Goal: Information Seeking & Learning: Learn about a topic

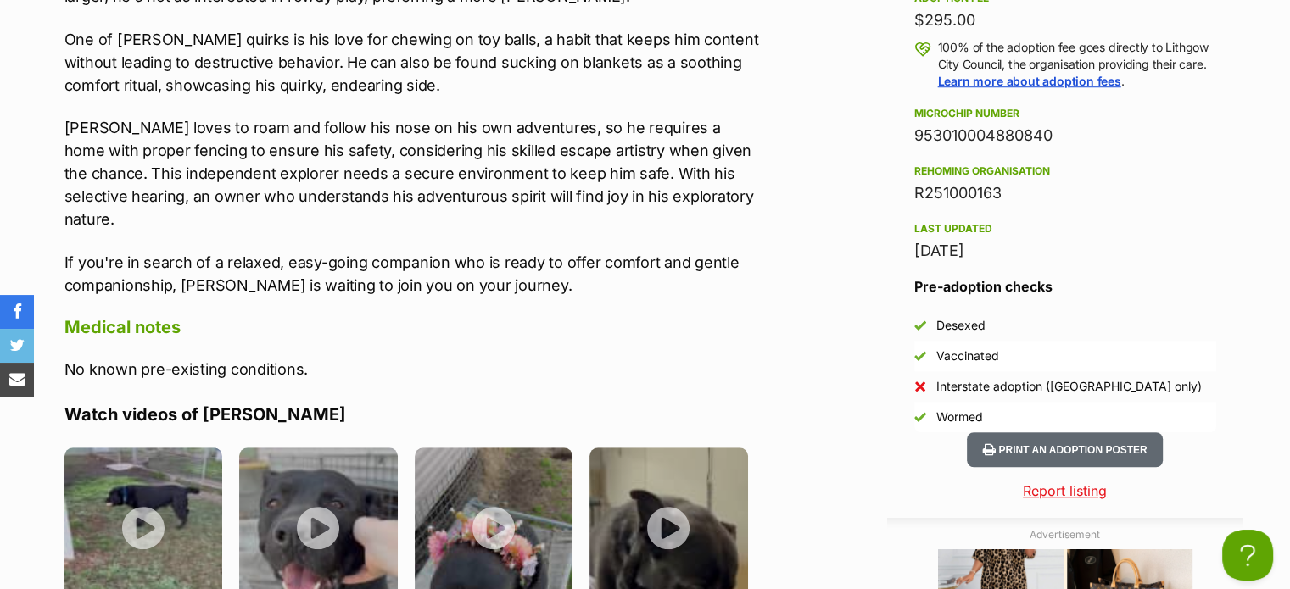
scroll to position [1357, 0]
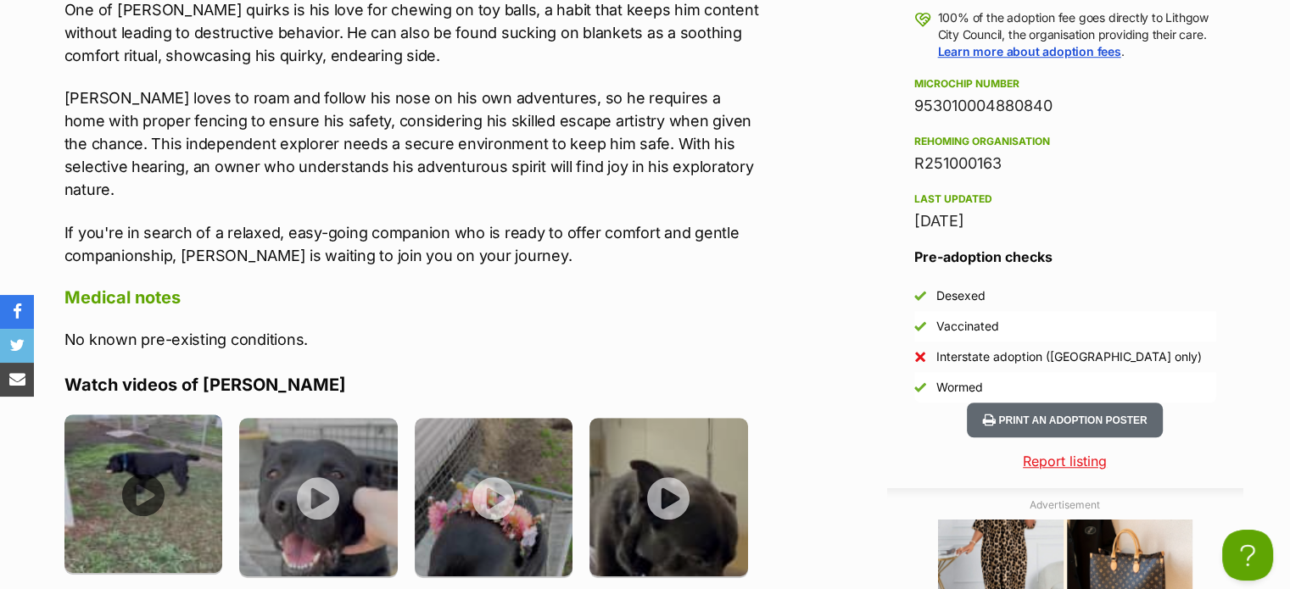
click at [144, 443] on img at bounding box center [143, 494] width 159 height 159
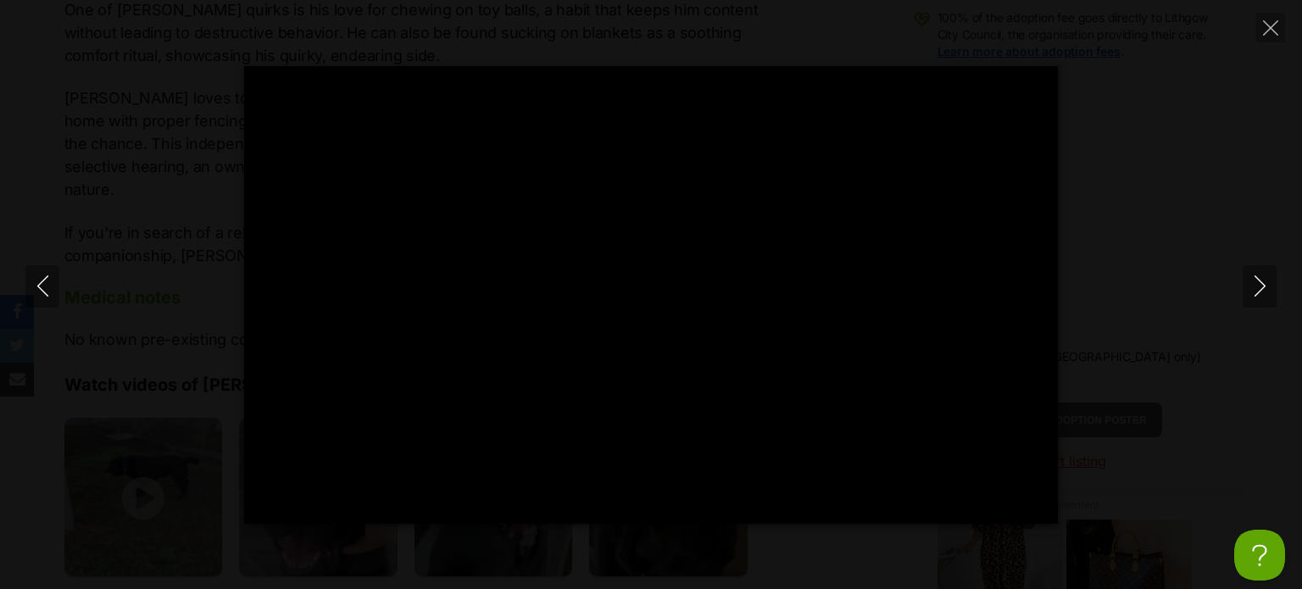
type input "100"
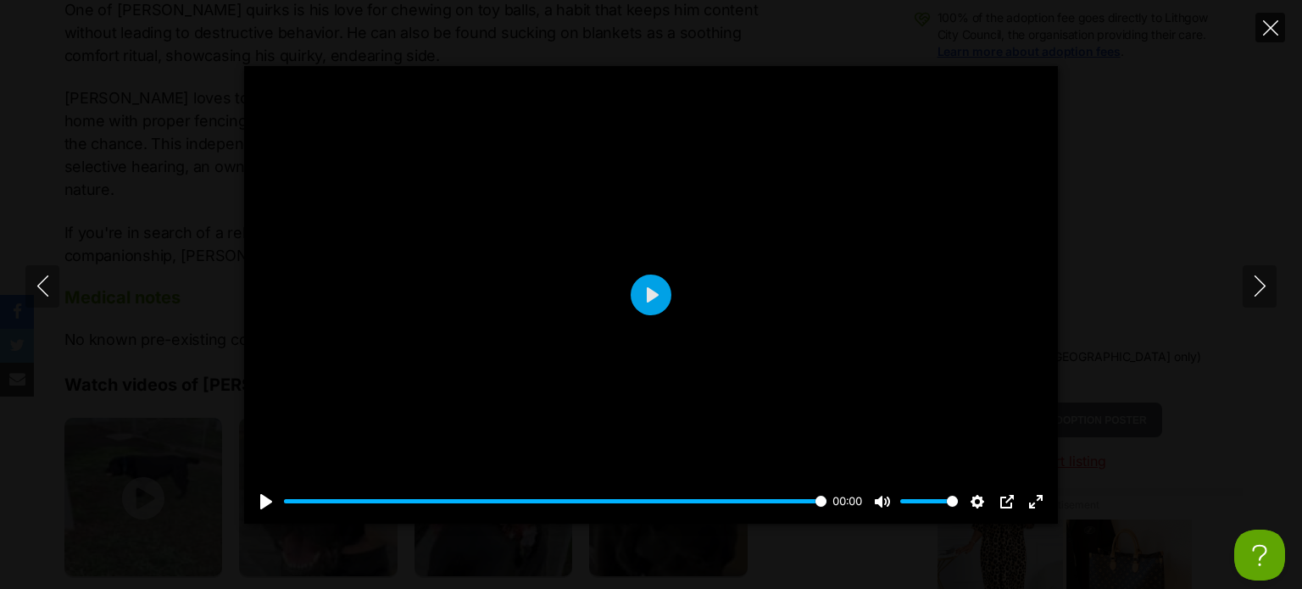
click at [1270, 28] on icon "Close" at bounding box center [1270, 27] width 15 height 15
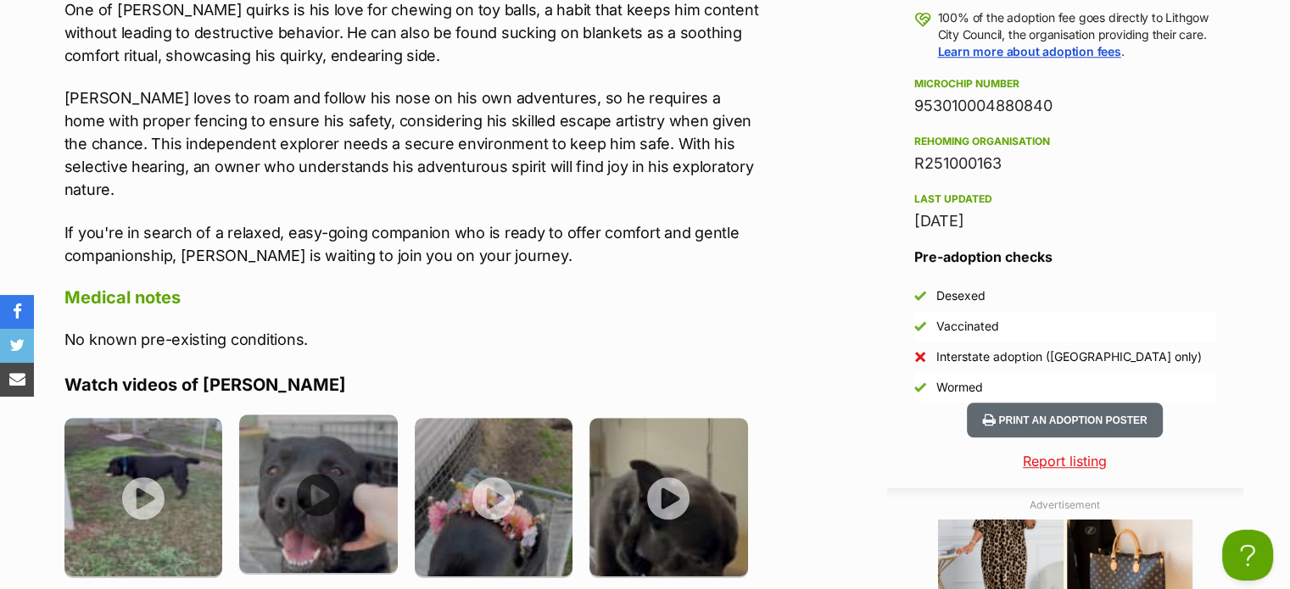
click at [314, 454] on img at bounding box center [318, 494] width 159 height 159
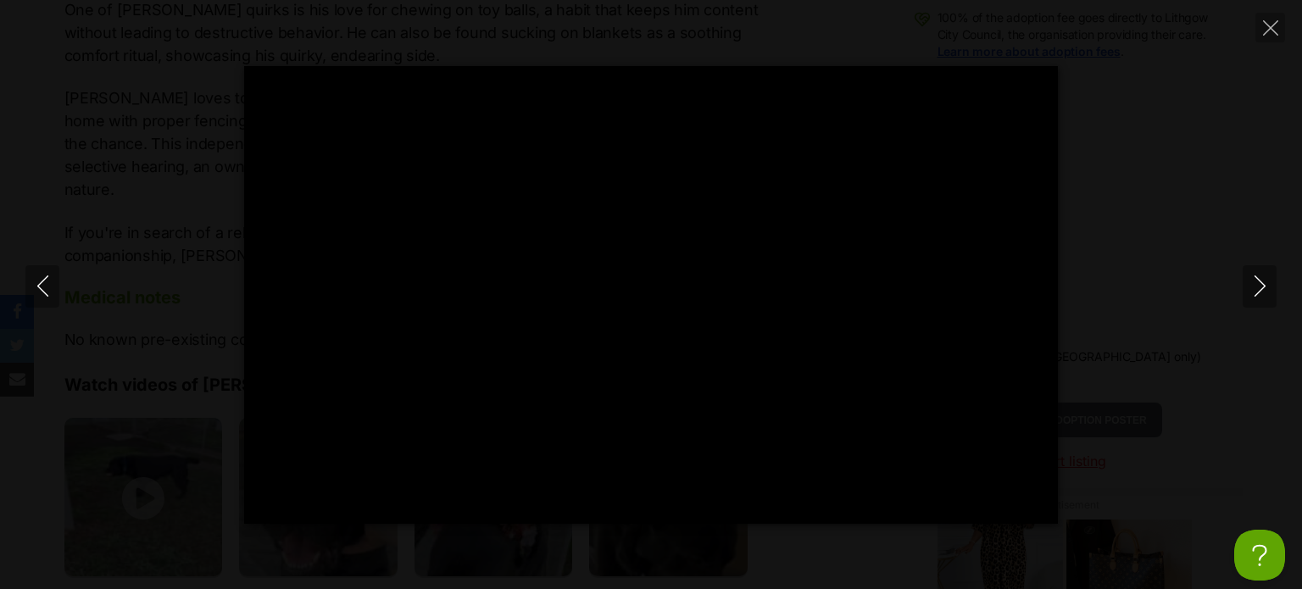
type input "100"
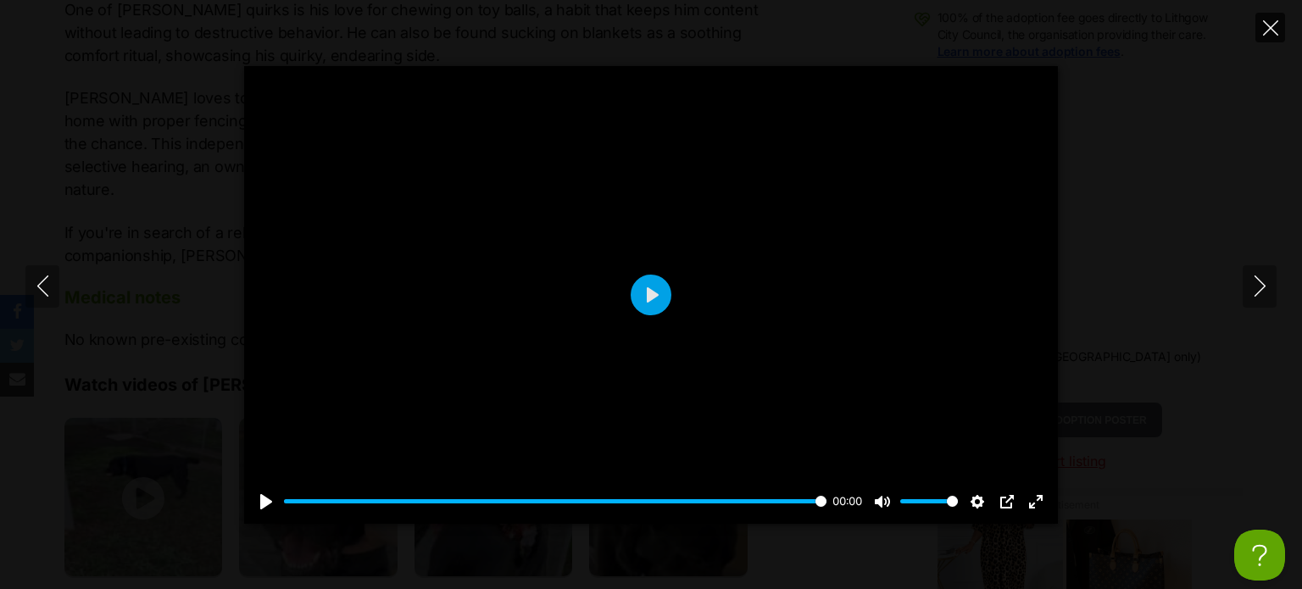
click at [1274, 21] on icon "Close" at bounding box center [1270, 27] width 15 height 15
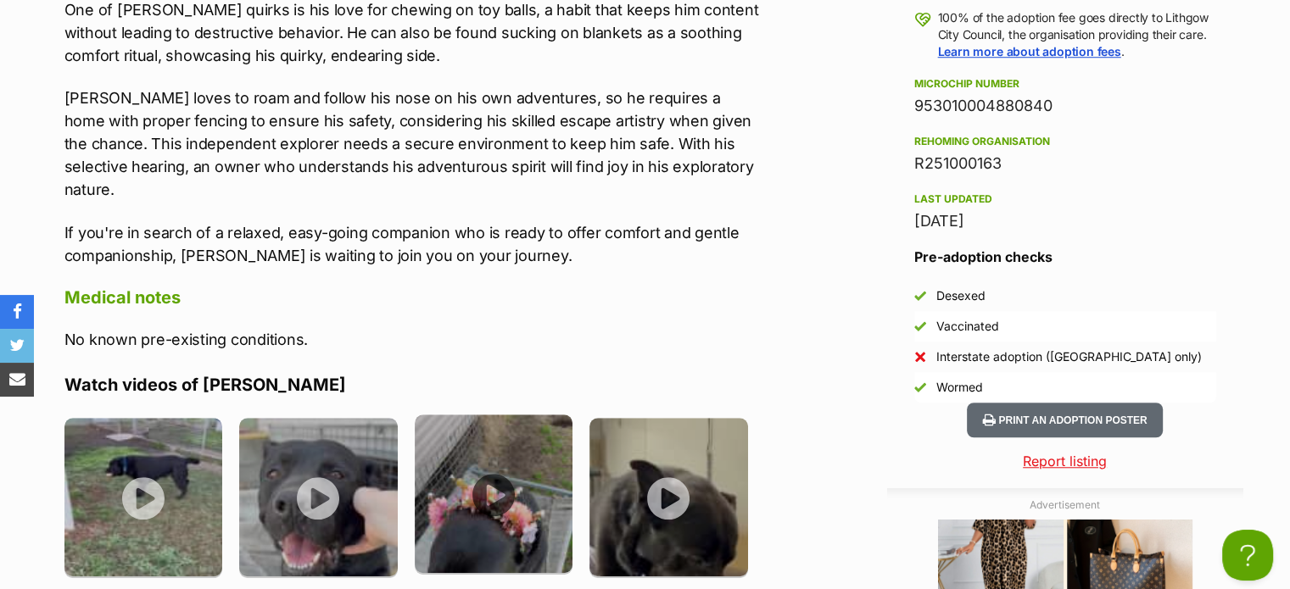
click at [494, 446] on img at bounding box center [494, 494] width 159 height 159
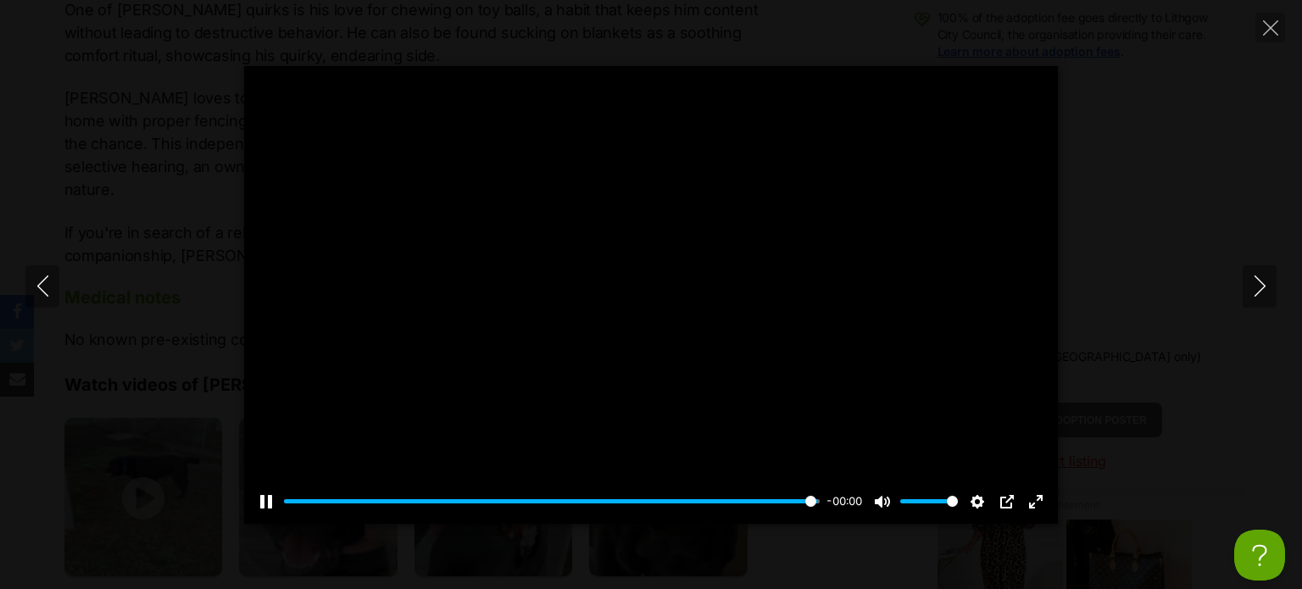
type input "100"
click at [1267, 24] on icon "Close" at bounding box center [1270, 27] width 15 height 15
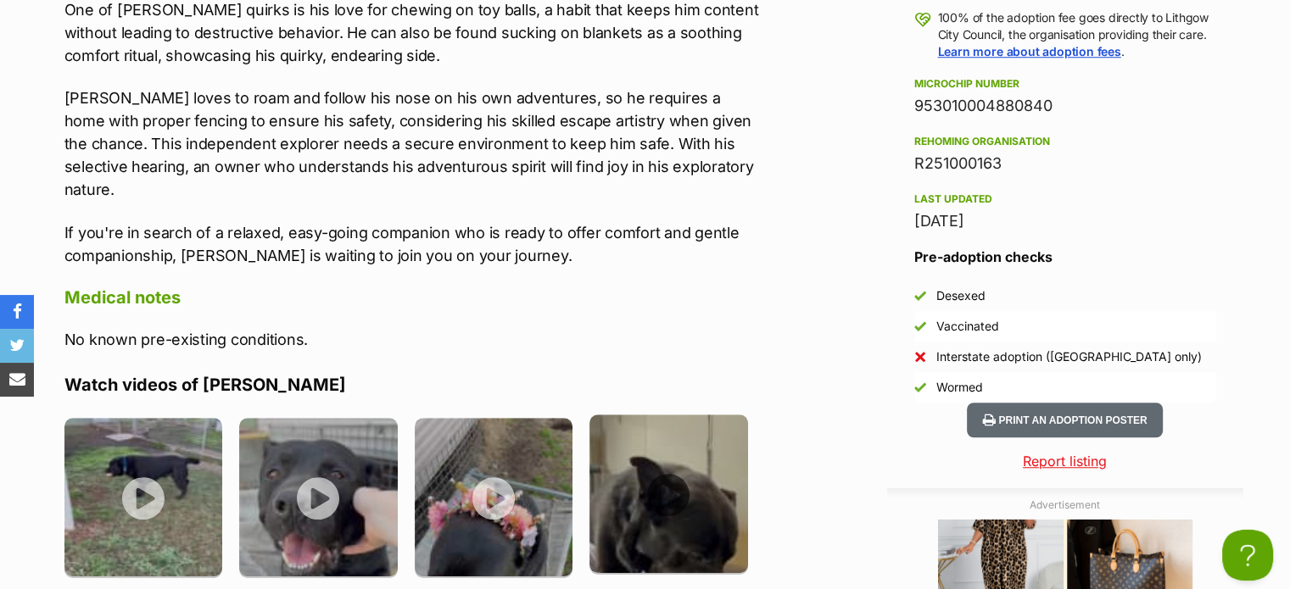
click at [669, 442] on img at bounding box center [668, 494] width 159 height 159
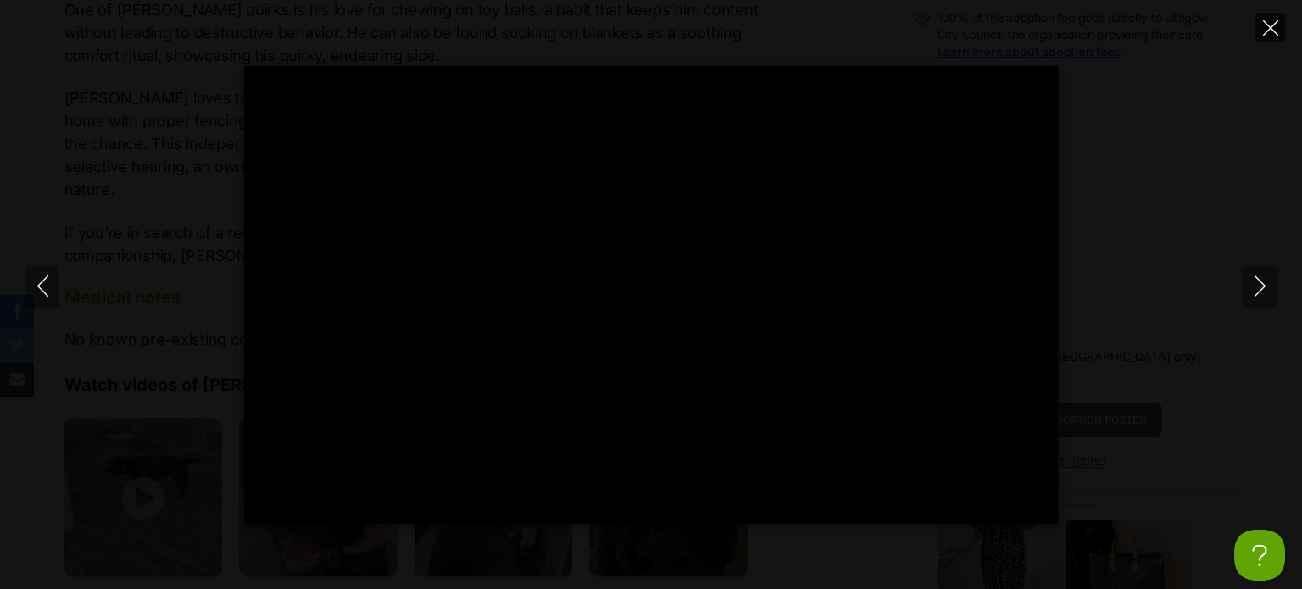
click at [1272, 26] on icon "Close" at bounding box center [1270, 27] width 15 height 15
type input "78.44"
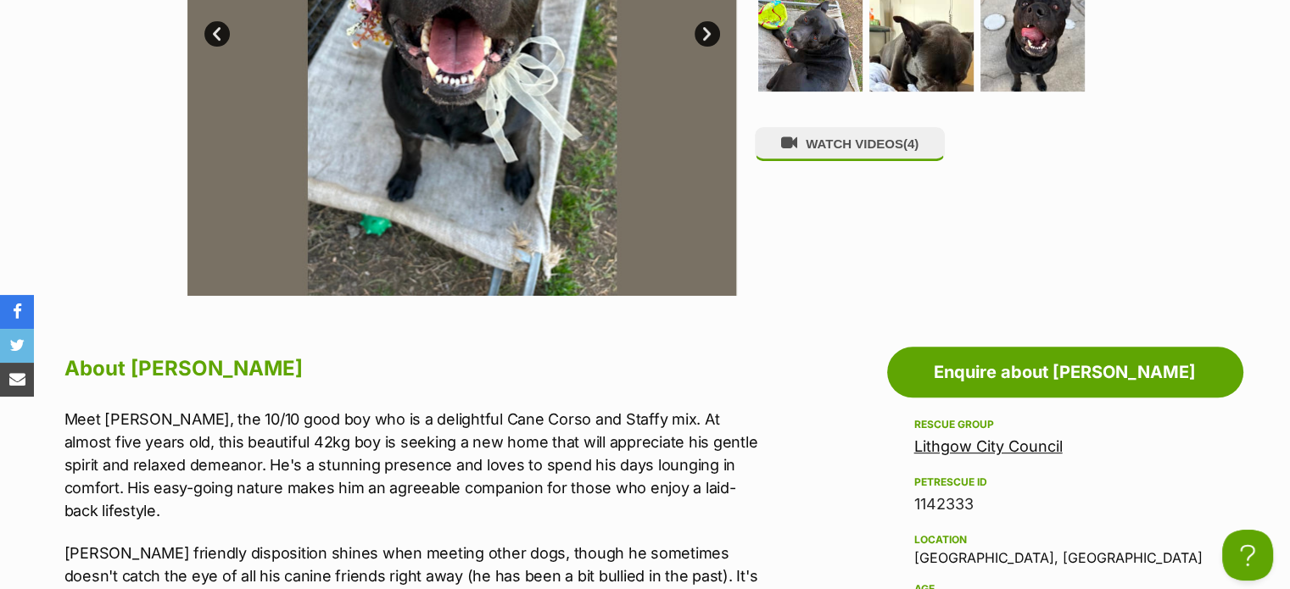
scroll to position [0, 0]
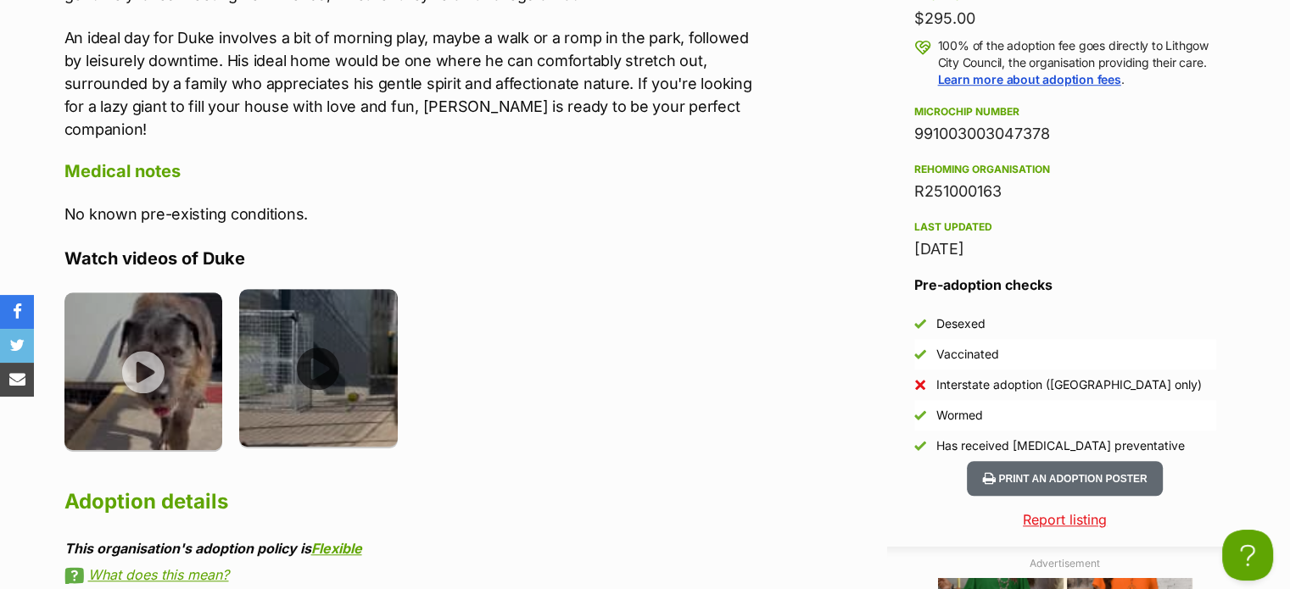
scroll to position [1357, 0]
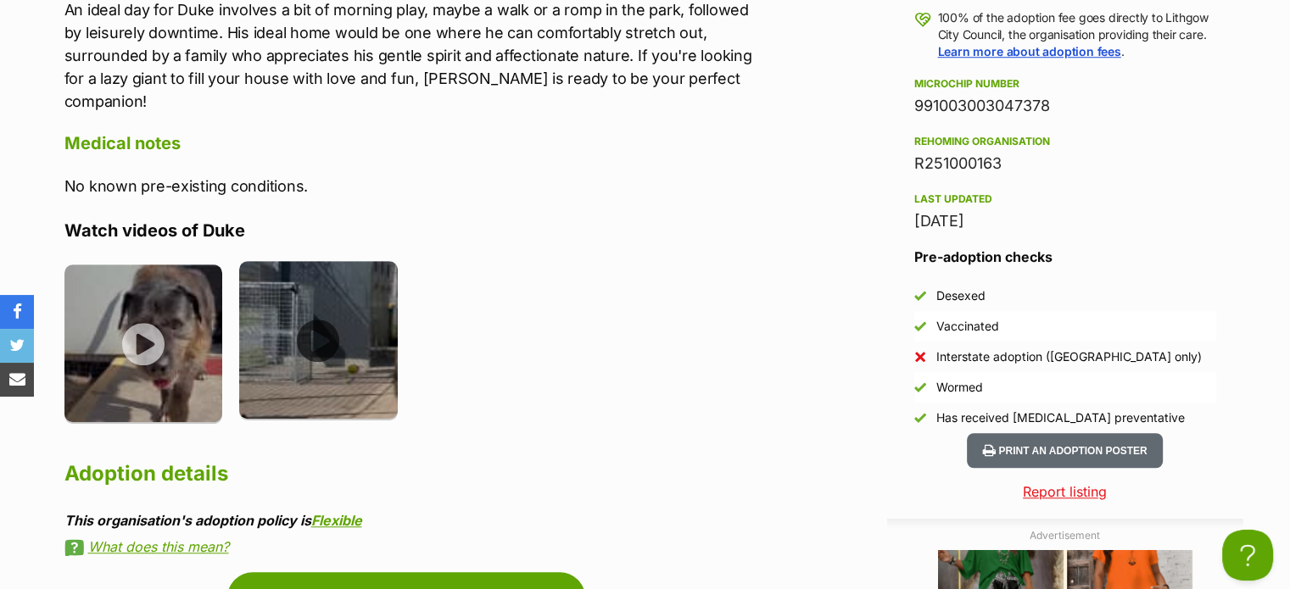
click at [313, 293] on img at bounding box center [318, 340] width 159 height 159
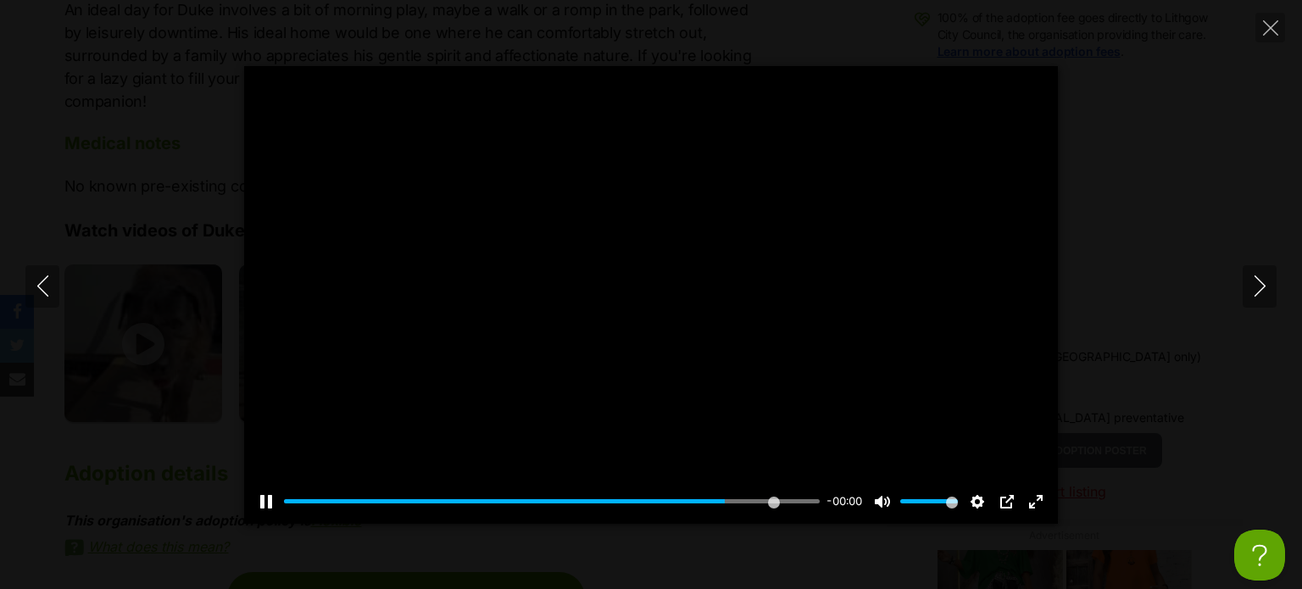
type input "100"
click at [1269, 26] on icon "Close" at bounding box center [1270, 27] width 15 height 15
